Goal: Task Accomplishment & Management: Manage account settings

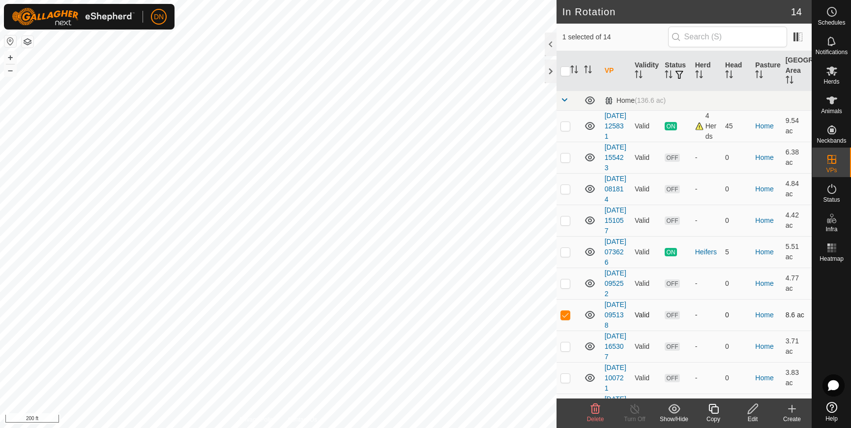
click at [588, 319] on icon at bounding box center [590, 315] width 10 height 8
click at [566, 287] on p-checkbox at bounding box center [566, 283] width 10 height 8
checkbox input "true"
click at [560, 331] on td at bounding box center [569, 314] width 24 height 31
checkbox input "false"
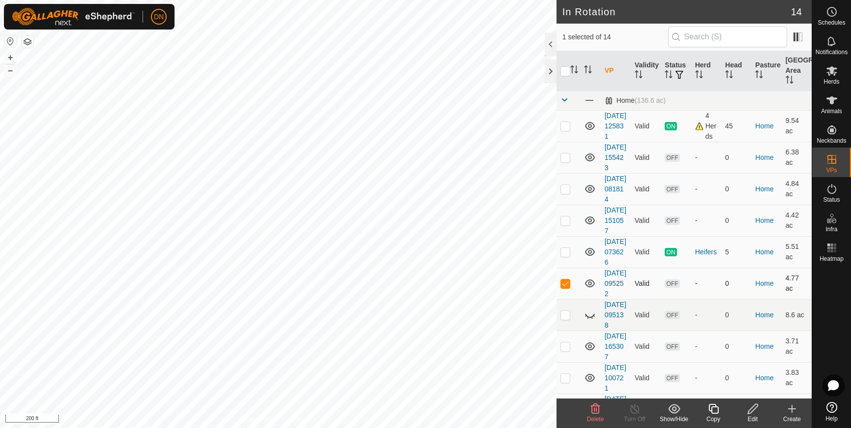
click at [593, 289] on icon at bounding box center [590, 283] width 12 height 12
click at [564, 287] on p-checkbox at bounding box center [566, 283] width 10 height 8
checkbox input "false"
click at [560, 268] on td at bounding box center [569, 251] width 24 height 31
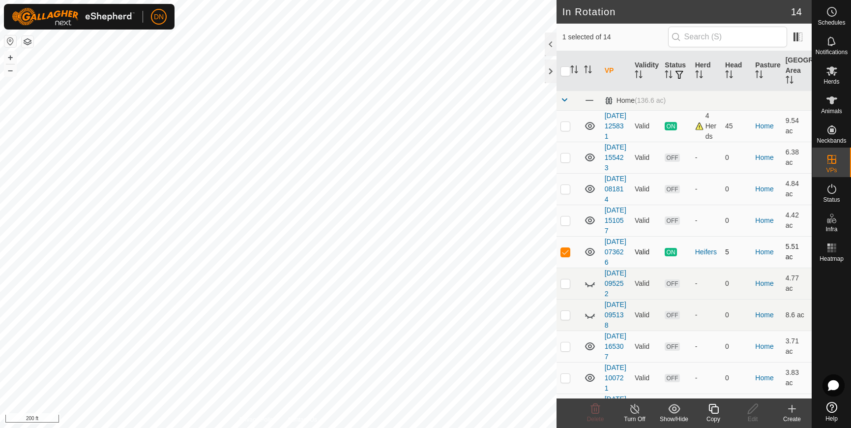
checkbox input "false"
click at [566, 224] on p-checkbox at bounding box center [566, 220] width 10 height 8
click at [591, 226] on icon at bounding box center [590, 220] width 12 height 12
click at [559, 236] on td at bounding box center [569, 220] width 24 height 31
checkbox input "false"
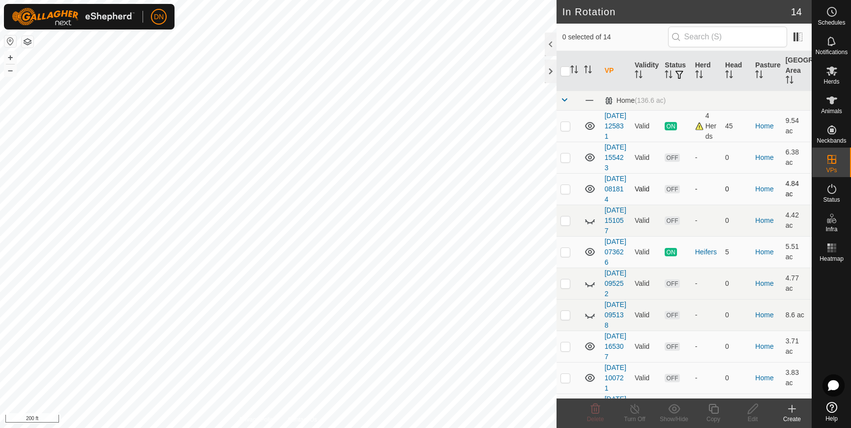
click at [564, 193] on p-checkbox at bounding box center [566, 189] width 10 height 8
click at [590, 193] on icon at bounding box center [590, 189] width 10 height 8
click at [570, 193] on p-checkbox at bounding box center [566, 189] width 10 height 8
checkbox input "false"
click at [565, 168] on td at bounding box center [569, 157] width 24 height 31
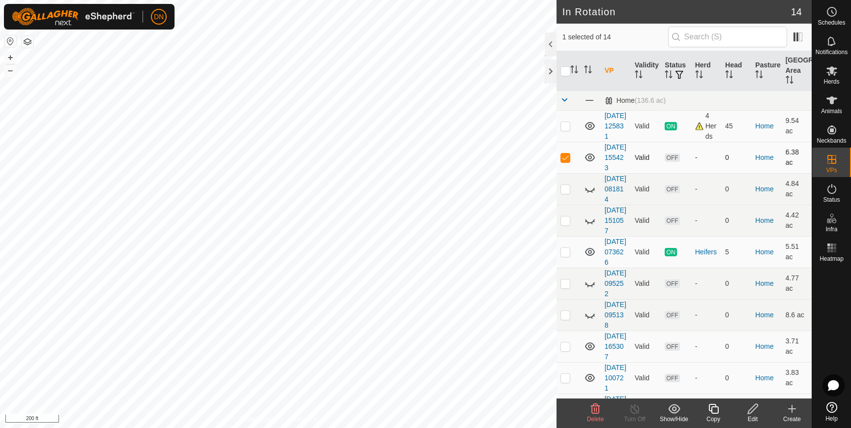
click at [590, 163] on icon at bounding box center [590, 158] width 12 height 12
checkbox input "false"
checkbox input "true"
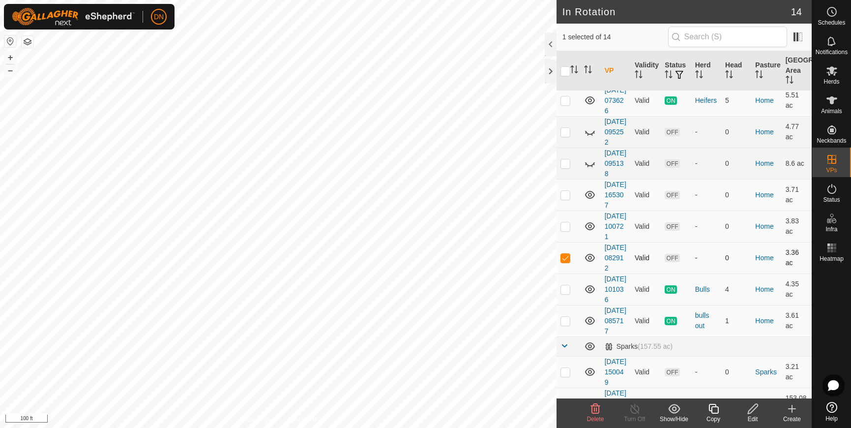
scroll to position [295, 0]
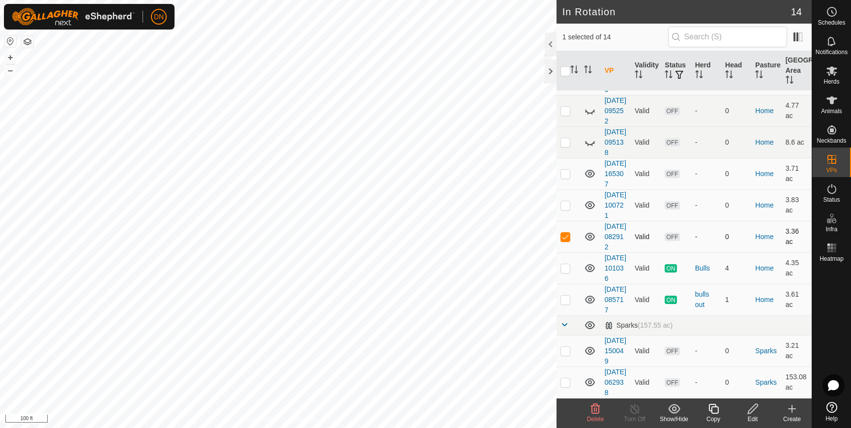
click at [590, 233] on icon at bounding box center [590, 237] width 10 height 8
checkbox input "true"
checkbox input "false"
click at [588, 168] on icon at bounding box center [590, 174] width 12 height 12
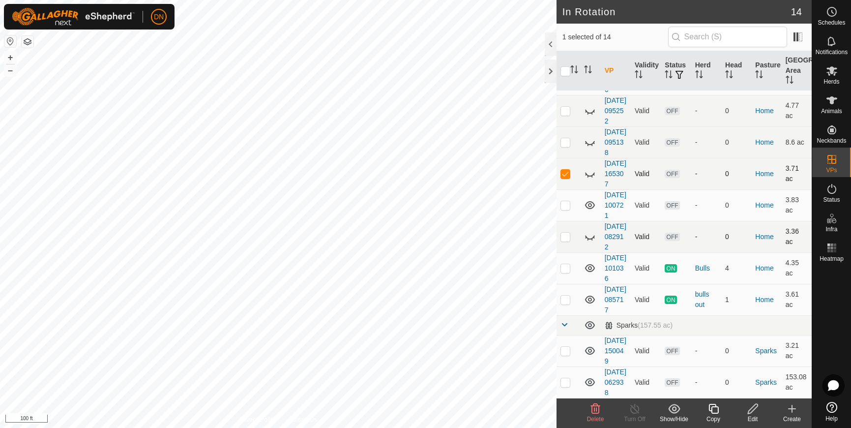
click at [562, 170] on p-checkbox at bounding box center [566, 174] width 10 height 8
checkbox input "false"
checkbox input "true"
click at [591, 199] on icon at bounding box center [590, 205] width 12 height 12
